Goal: Task Accomplishment & Management: Manage account settings

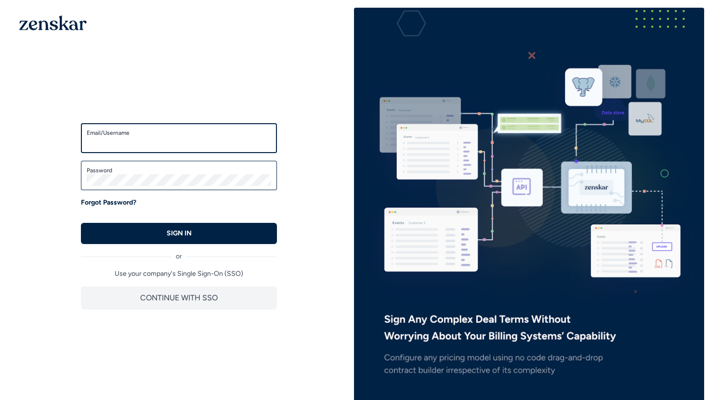
click at [121, 144] on input "Email/Username" at bounding box center [179, 143] width 185 height 12
type input "**********"
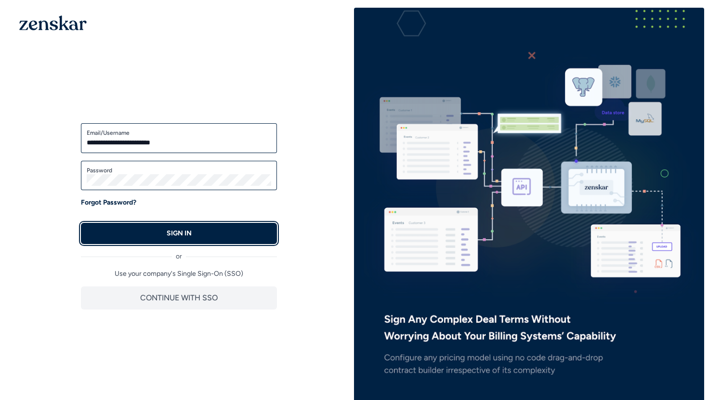
click at [204, 241] on button "SIGN IN" at bounding box center [179, 233] width 196 height 21
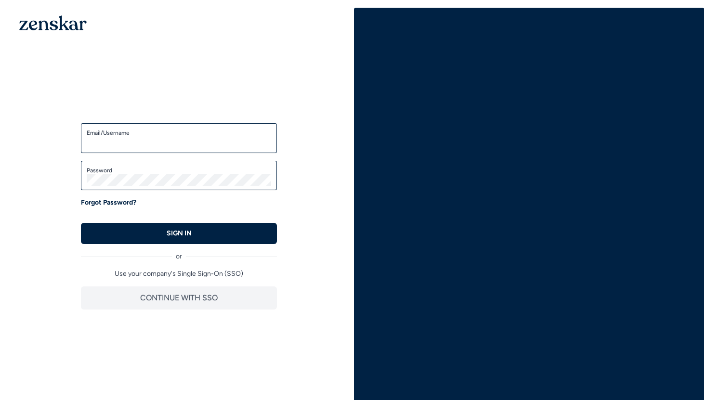
click at [151, 135] on label "Email/Username" at bounding box center [179, 133] width 185 height 8
click at [151, 137] on input "Email/Username" at bounding box center [179, 143] width 185 height 12
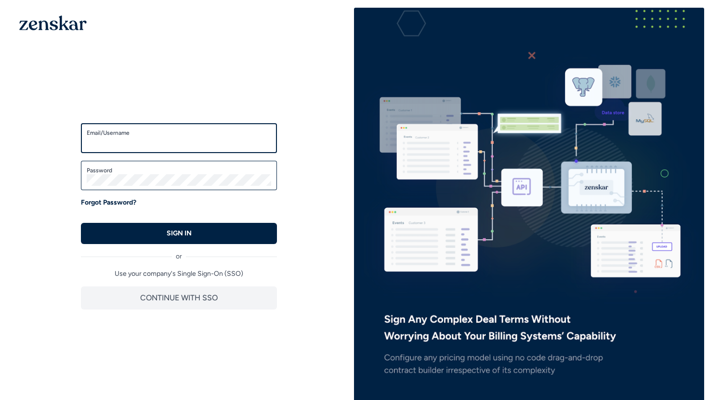
click at [159, 140] on input "Email/Username" at bounding box center [179, 143] width 185 height 12
click at [243, 90] on div "Welcome back! Enter your credentials to access the account SSO Login Enter your…" at bounding box center [179, 203] width 350 height 391
click at [154, 132] on label "Email/Username" at bounding box center [179, 133] width 185 height 8
click at [154, 137] on input "Email/Username" at bounding box center [179, 143] width 185 height 12
click at [155, 140] on input "Email/Username" at bounding box center [179, 143] width 185 height 12
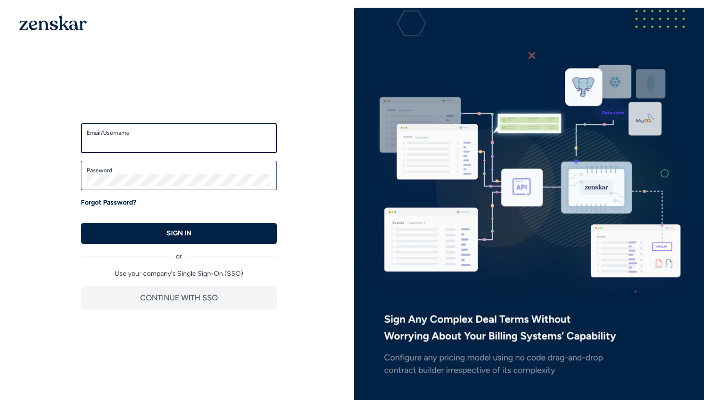
type input "**********"
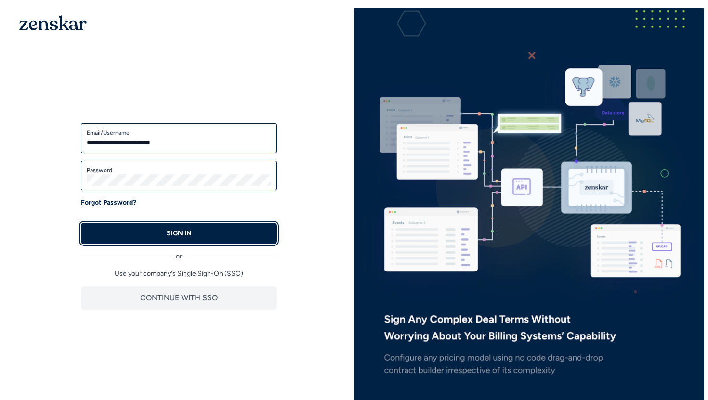
click at [225, 238] on button "SIGN IN" at bounding box center [179, 233] width 196 height 21
